Goal: Navigation & Orientation: Find specific page/section

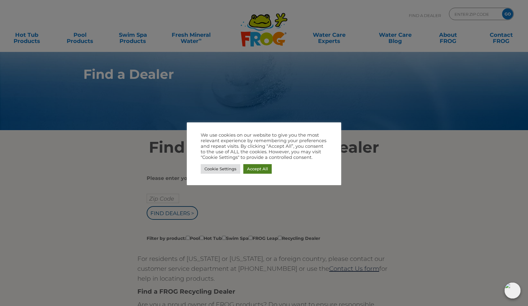
click at [264, 169] on link "Accept All" at bounding box center [257, 169] width 28 height 10
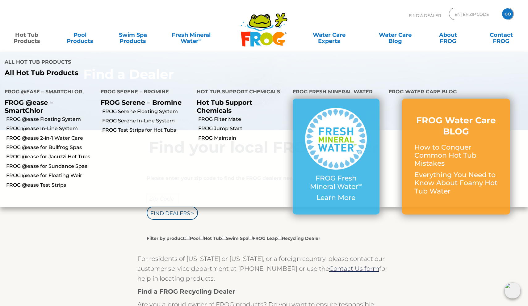
click at [24, 41] on link "Hot Tub Products" at bounding box center [26, 35] width 41 height 12
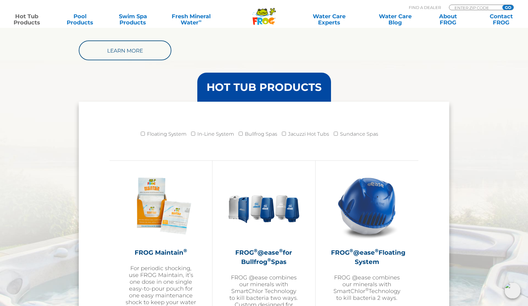
scroll to position [563, 0]
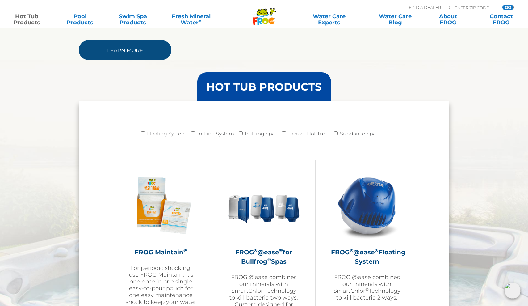
click at [144, 52] on link "Learn More" at bounding box center [125, 50] width 93 height 20
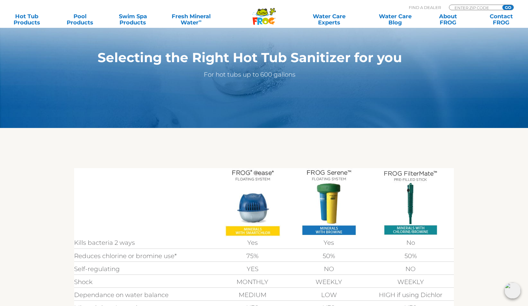
scroll to position [63, 0]
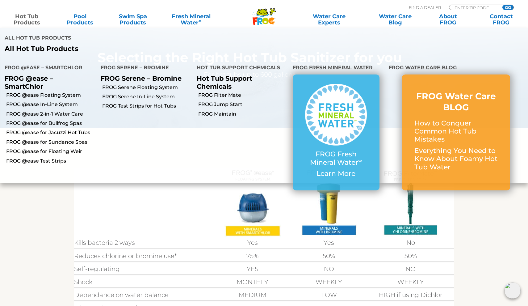
click at [30, 19] on link "Hot Tub Products" at bounding box center [26, 19] width 41 height 12
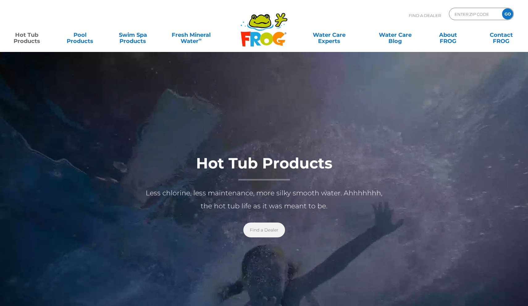
click at [266, 228] on link "Find a Dealer" at bounding box center [264, 229] width 42 height 15
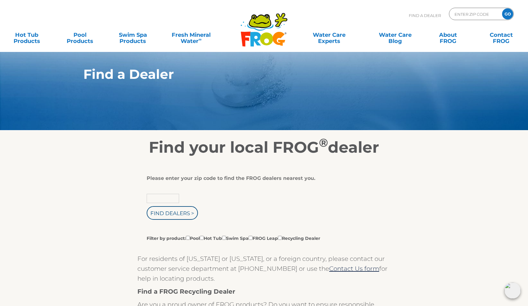
click at [159, 198] on input "text" at bounding box center [163, 198] width 32 height 9
type input "12561"
click at [173, 214] on input "Find Dealers >" at bounding box center [172, 213] width 51 height 14
